Goal: Transaction & Acquisition: Obtain resource

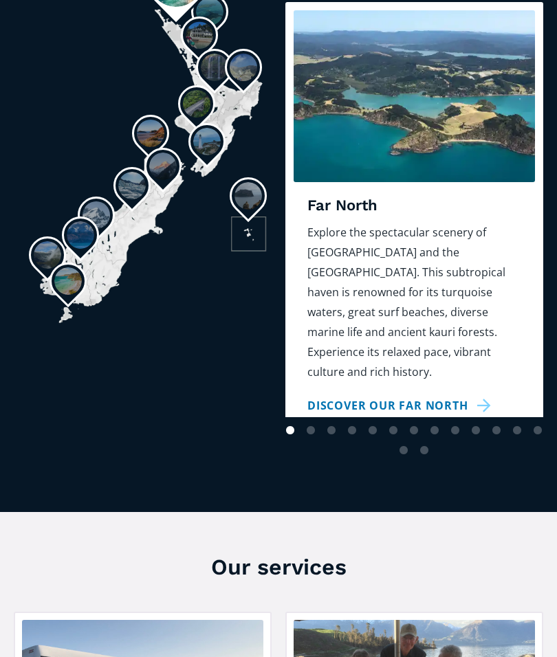
scroll to position [1066, 0]
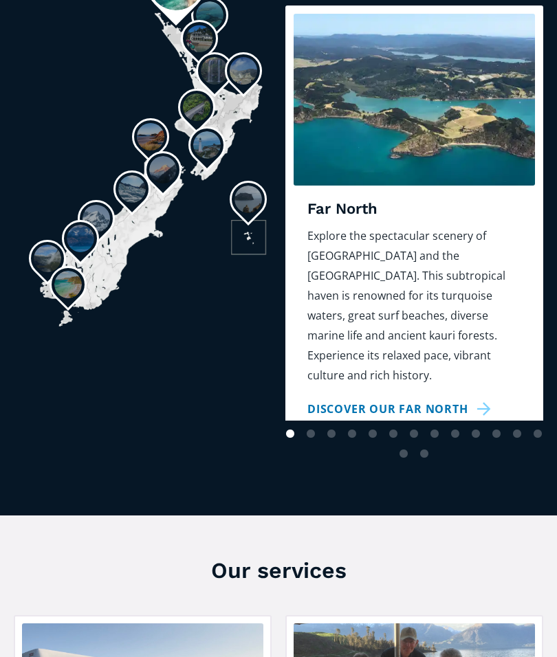
click at [448, 399] on link "Discover our Far North" at bounding box center [401, 409] width 188 height 20
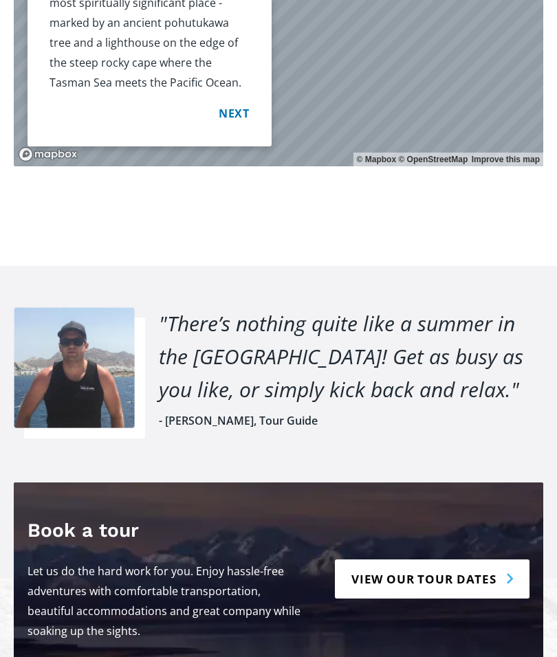
scroll to position [1851, 0]
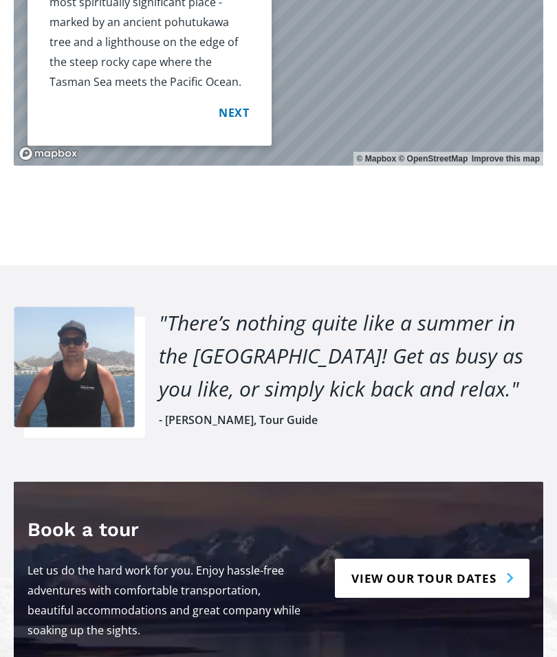
click at [495, 559] on link "View our tour dates" at bounding box center [432, 578] width 195 height 39
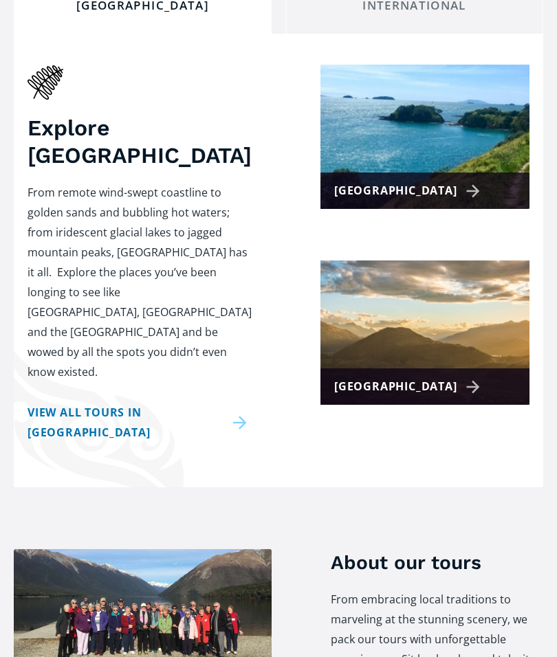
scroll to position [449, 0]
click at [185, 404] on link "View all tours in New Zealand" at bounding box center [140, 423] width 224 height 40
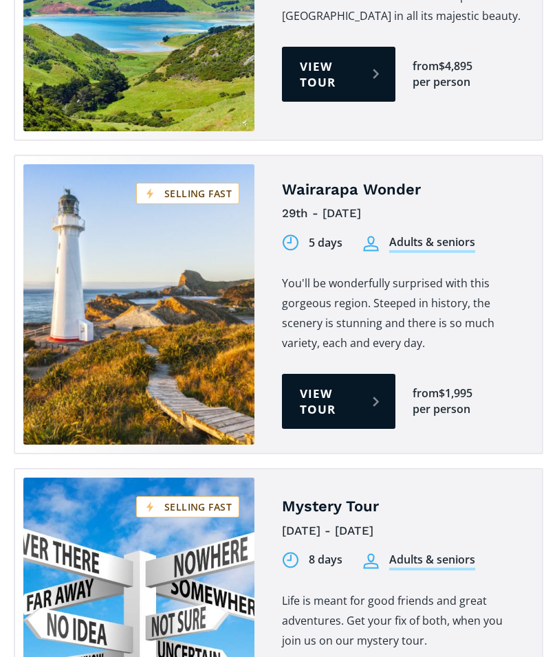
scroll to position [2858, 0]
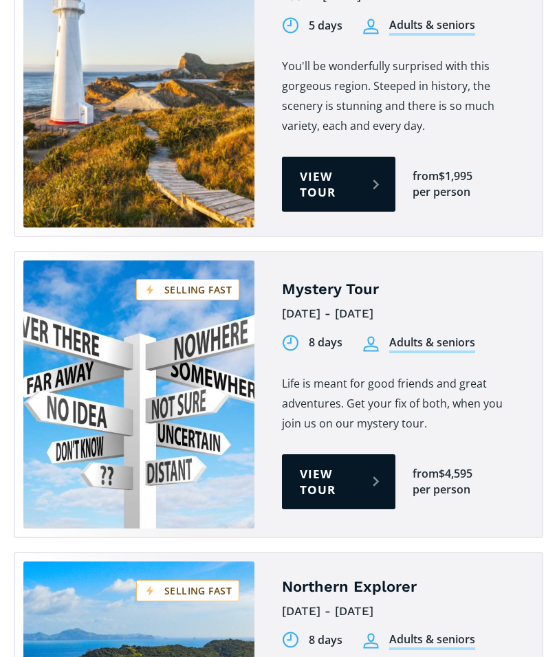
click at [359, 454] on link "View tour" at bounding box center [338, 481] width 113 height 55
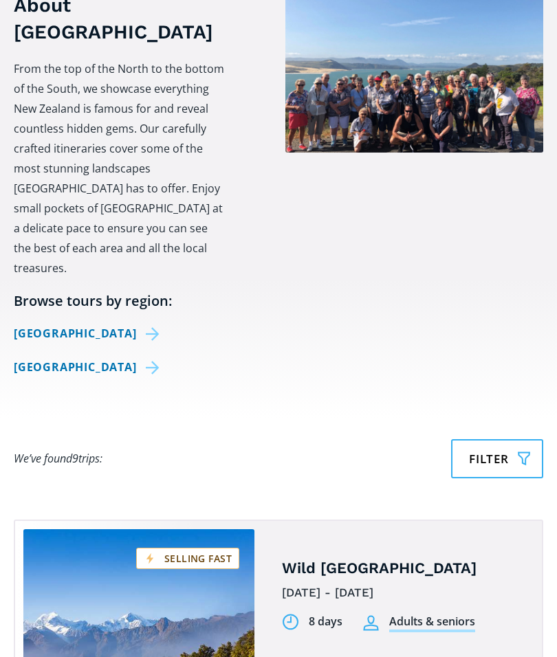
scroll to position [453, 0]
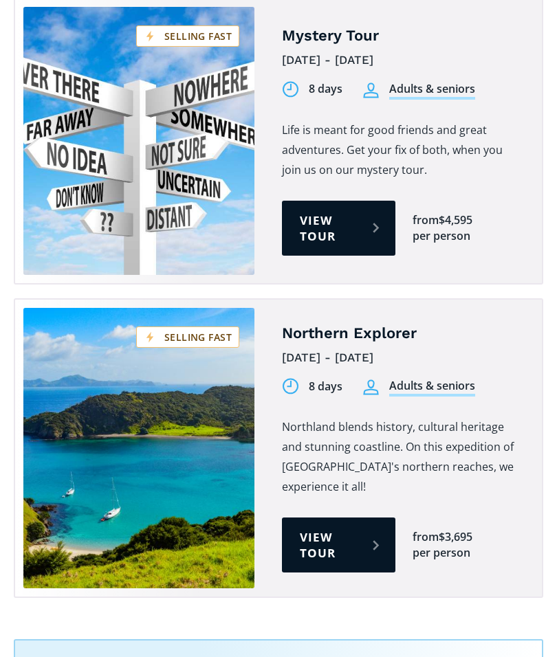
scroll to position [3112, 0]
click at [371, 518] on link "View tour" at bounding box center [338, 545] width 113 height 55
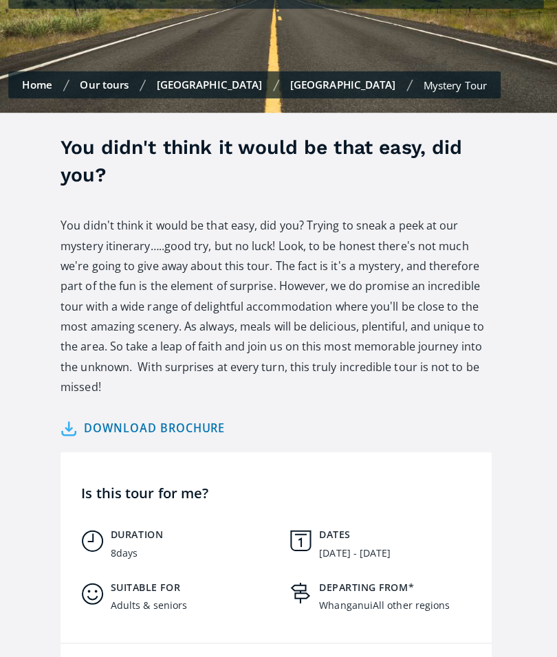
scroll to position [446, 0]
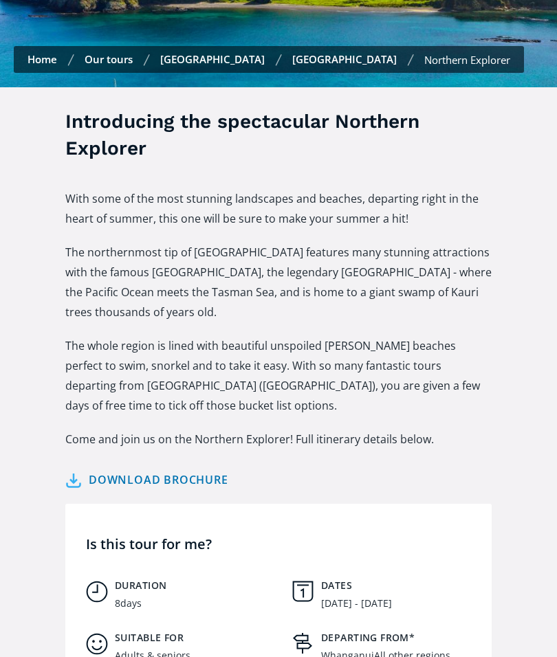
scroll to position [332, 0]
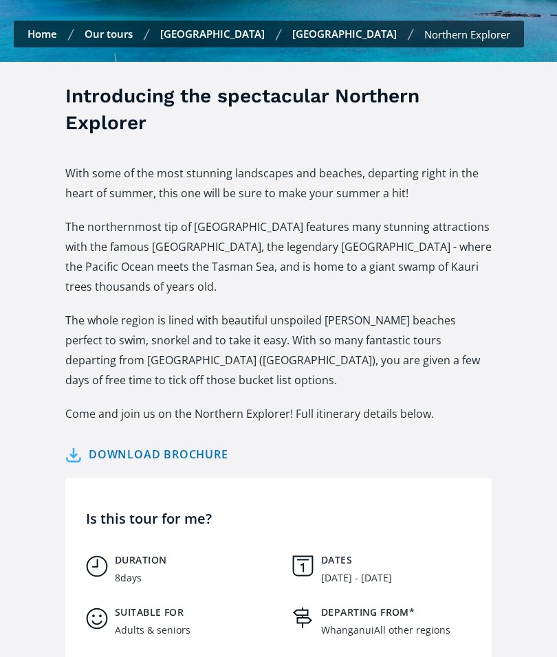
click at [151, 445] on link "Download brochure" at bounding box center [146, 455] width 163 height 20
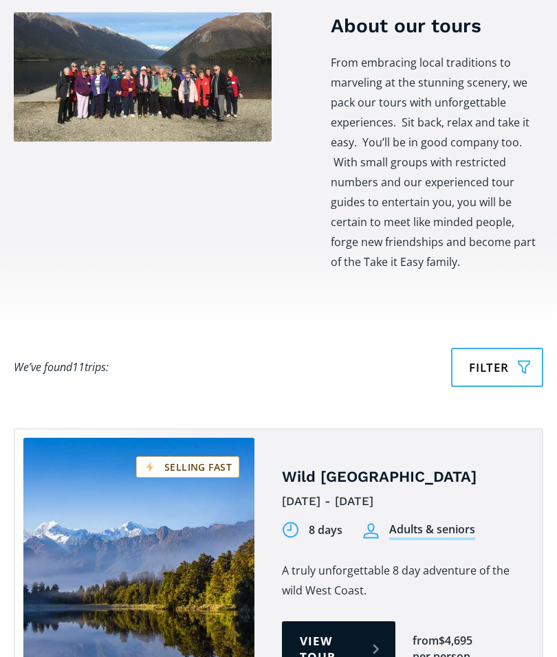
scroll to position [962, 0]
